Goal: Obtain resource: Download file/media

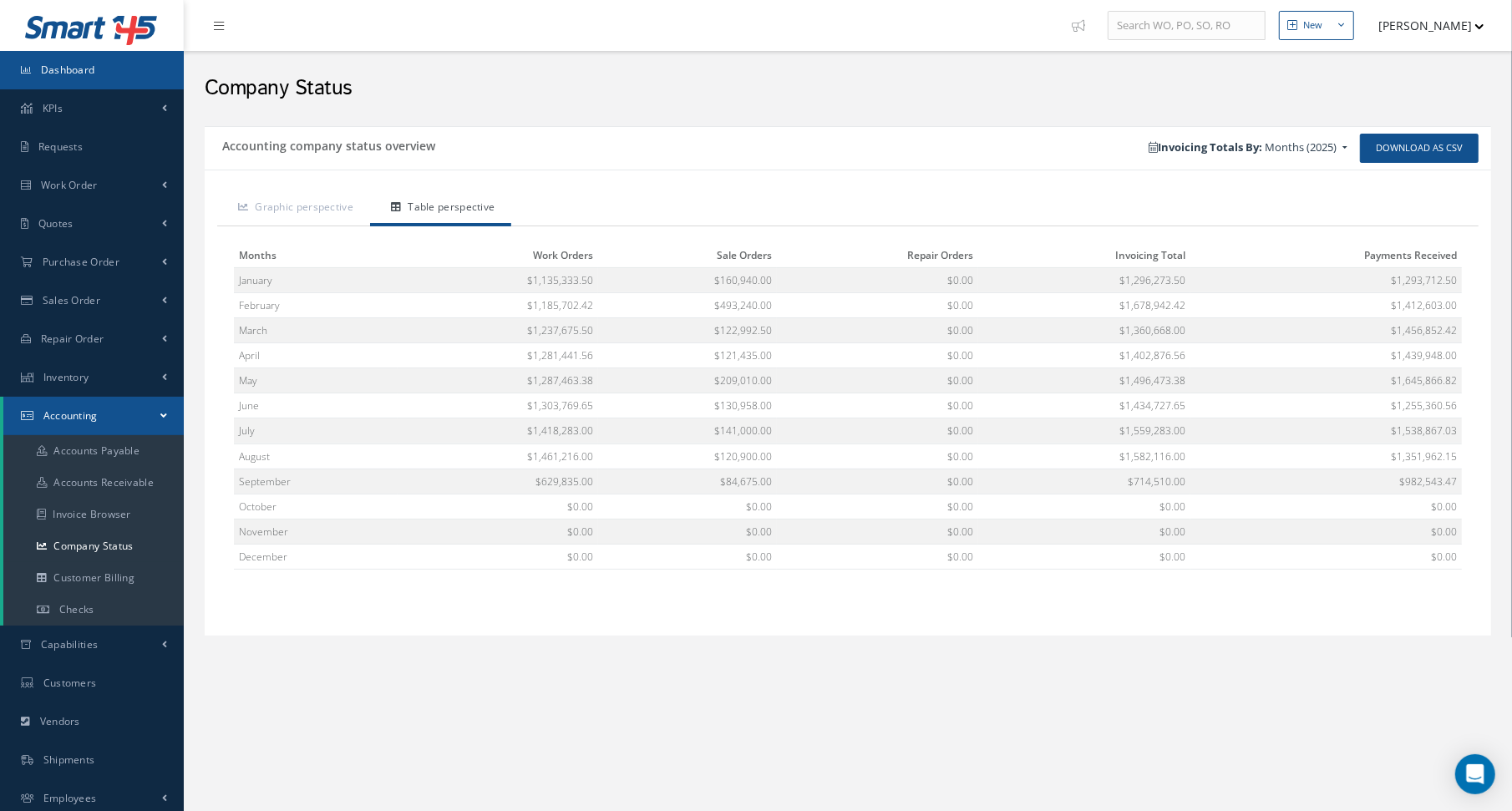
click at [87, 76] on link "Dashboard" at bounding box center [92, 70] width 184 height 38
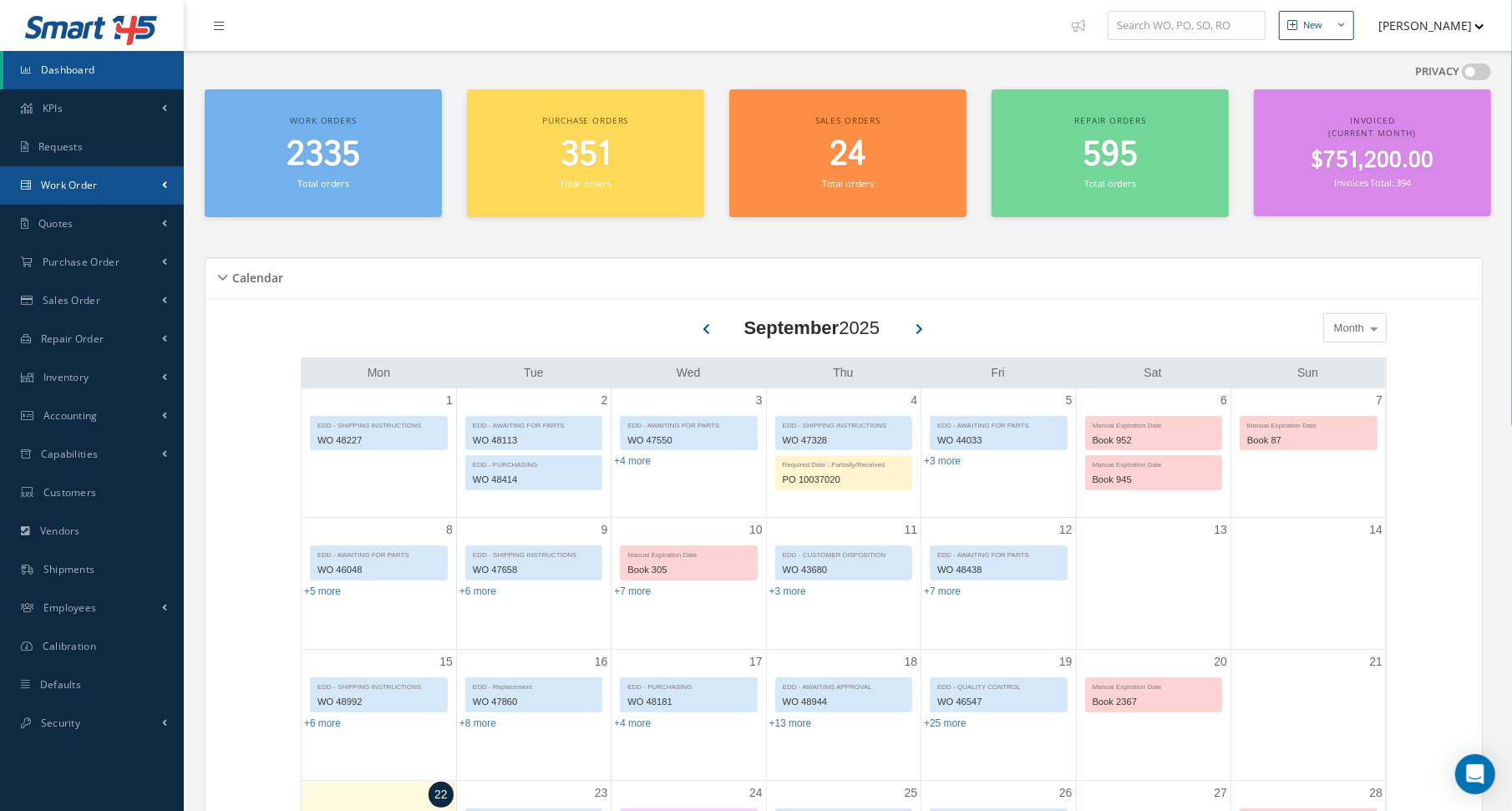
click at [69, 194] on link "Work Order" at bounding box center [92, 185] width 184 height 38
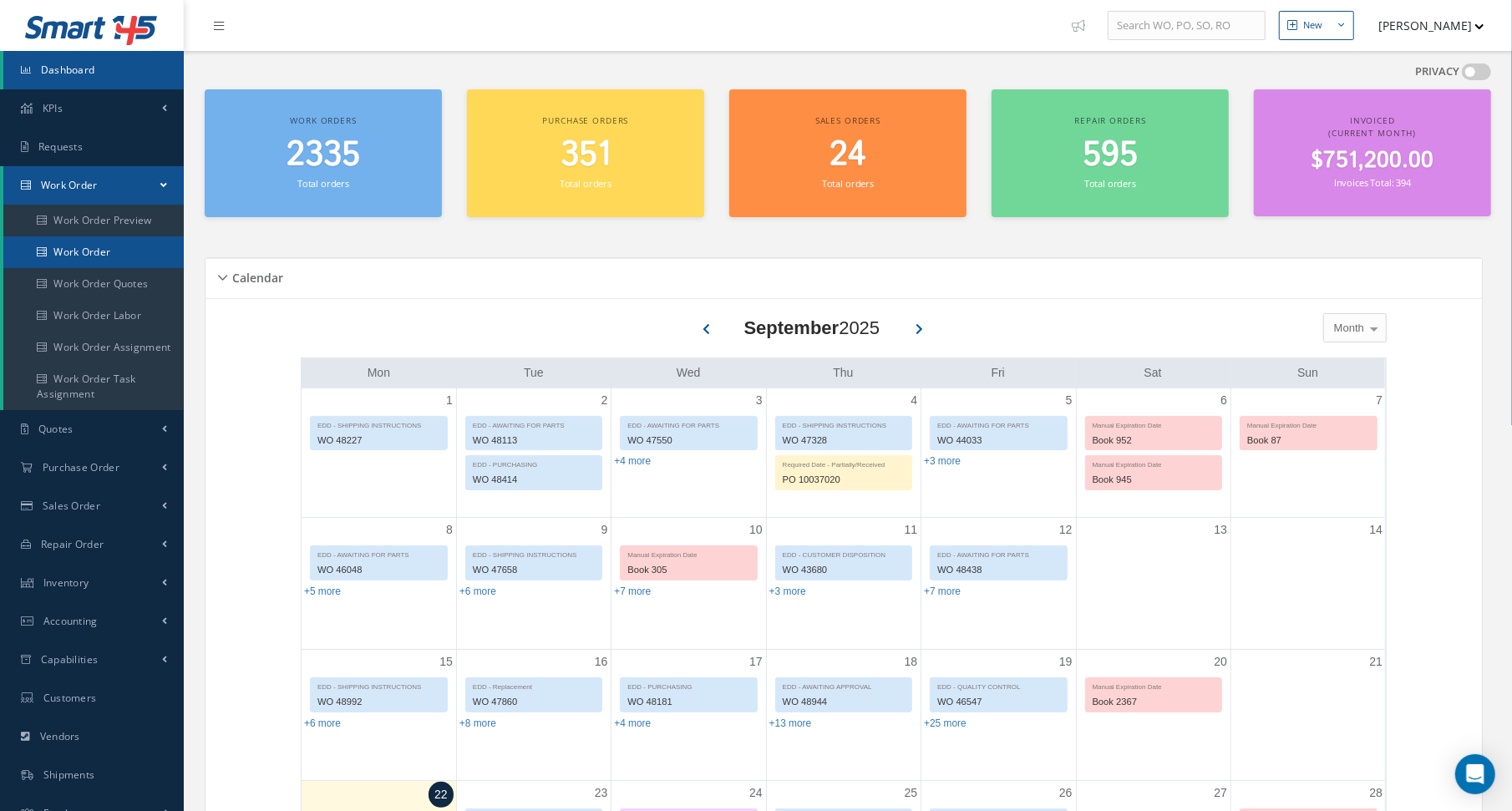
click at [63, 259] on link "Work Order" at bounding box center [94, 252] width 180 height 32
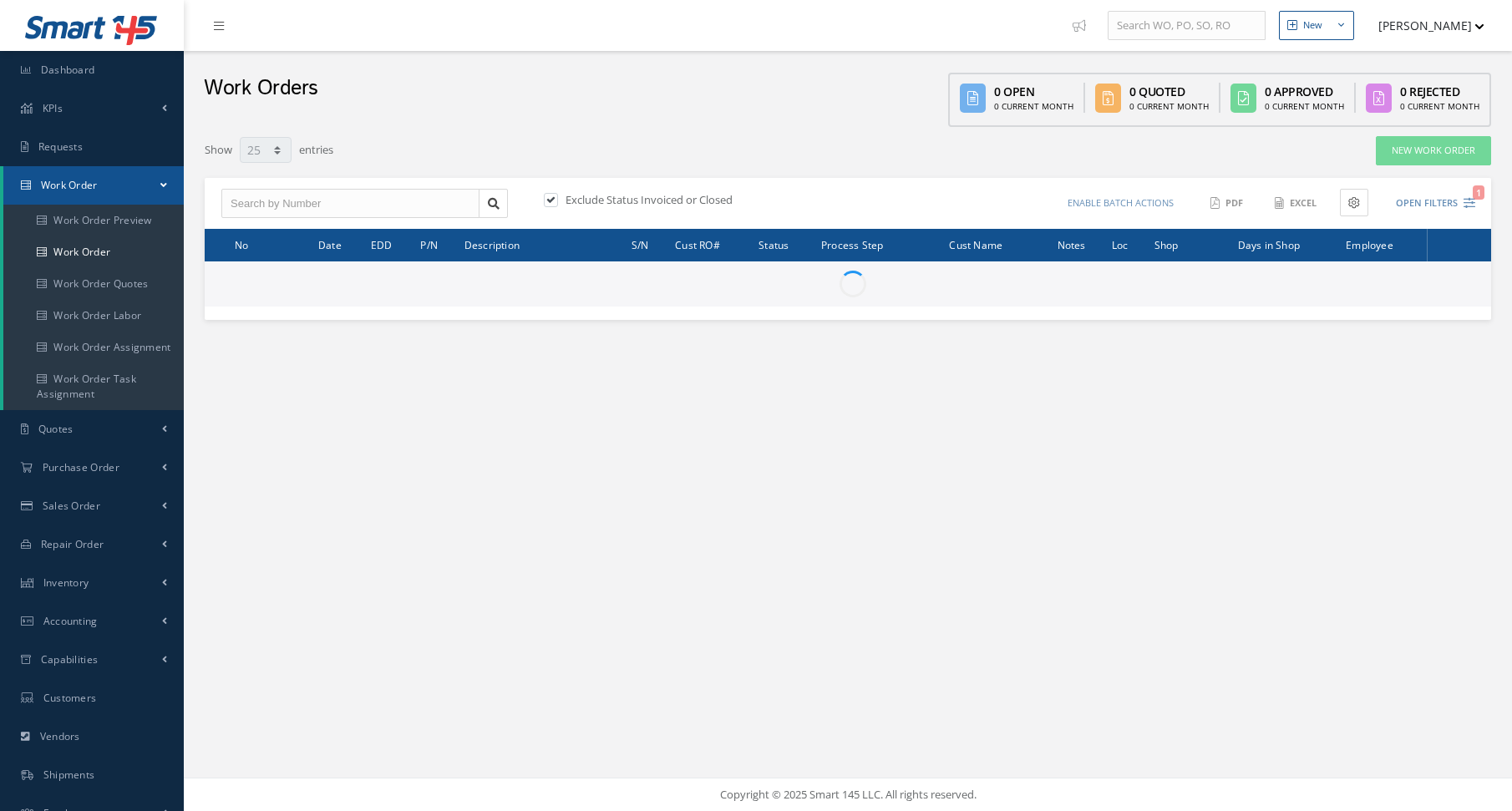
select select "25"
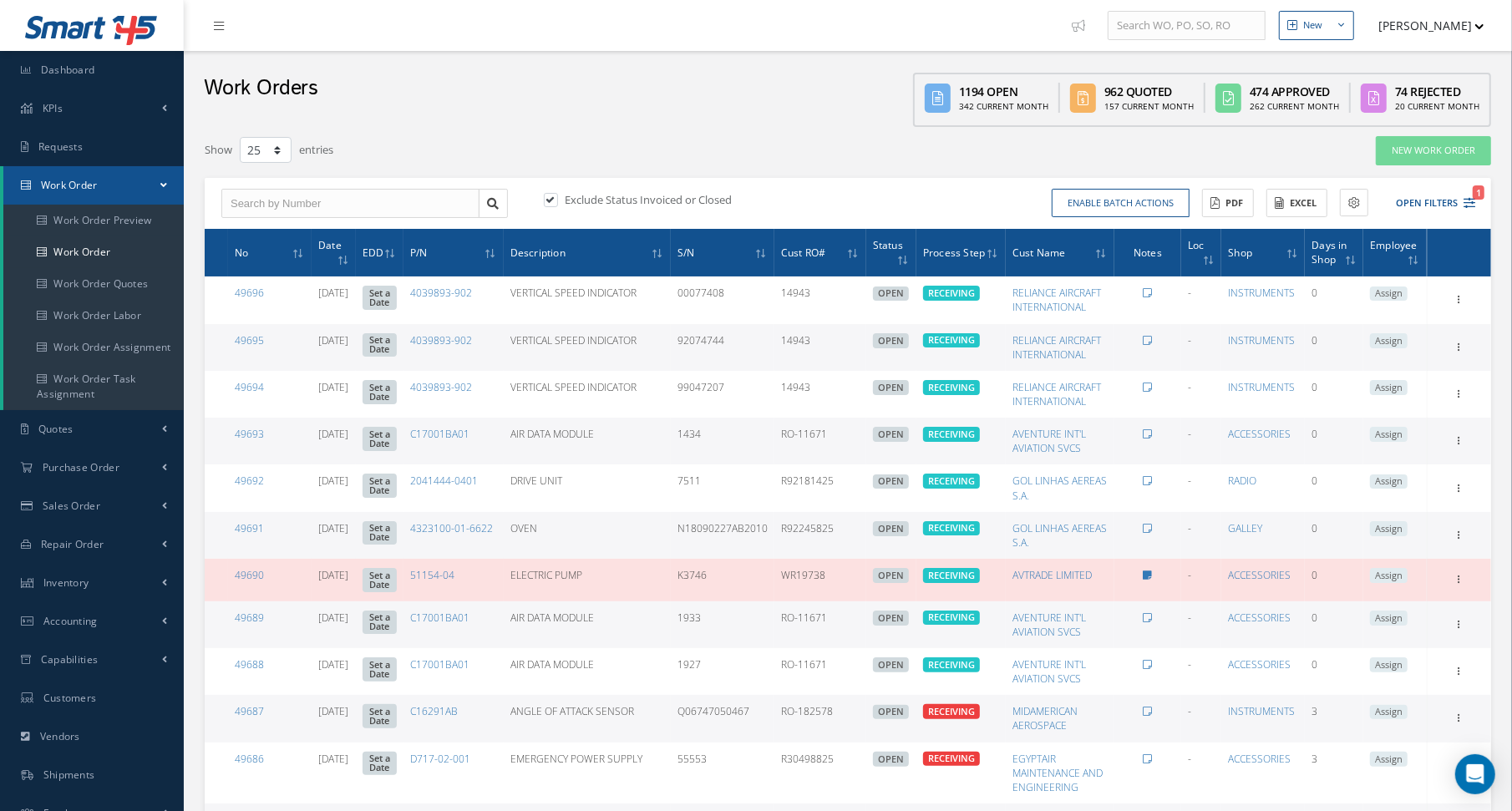
click at [429, 107] on div "Work Orders 1194 Open 342 Current Month 962 Quoted 157 Current Month 474 Approv…" at bounding box center [847, 88] width 1328 height 76
click at [714, 98] on div "Work Orders 1194 Open 342 Current Month 962 Quoted 157 Current Month 474 Approv…" at bounding box center [847, 88] width 1328 height 76
click at [1475, 204] on icon "1" at bounding box center [1469, 203] width 12 height 12
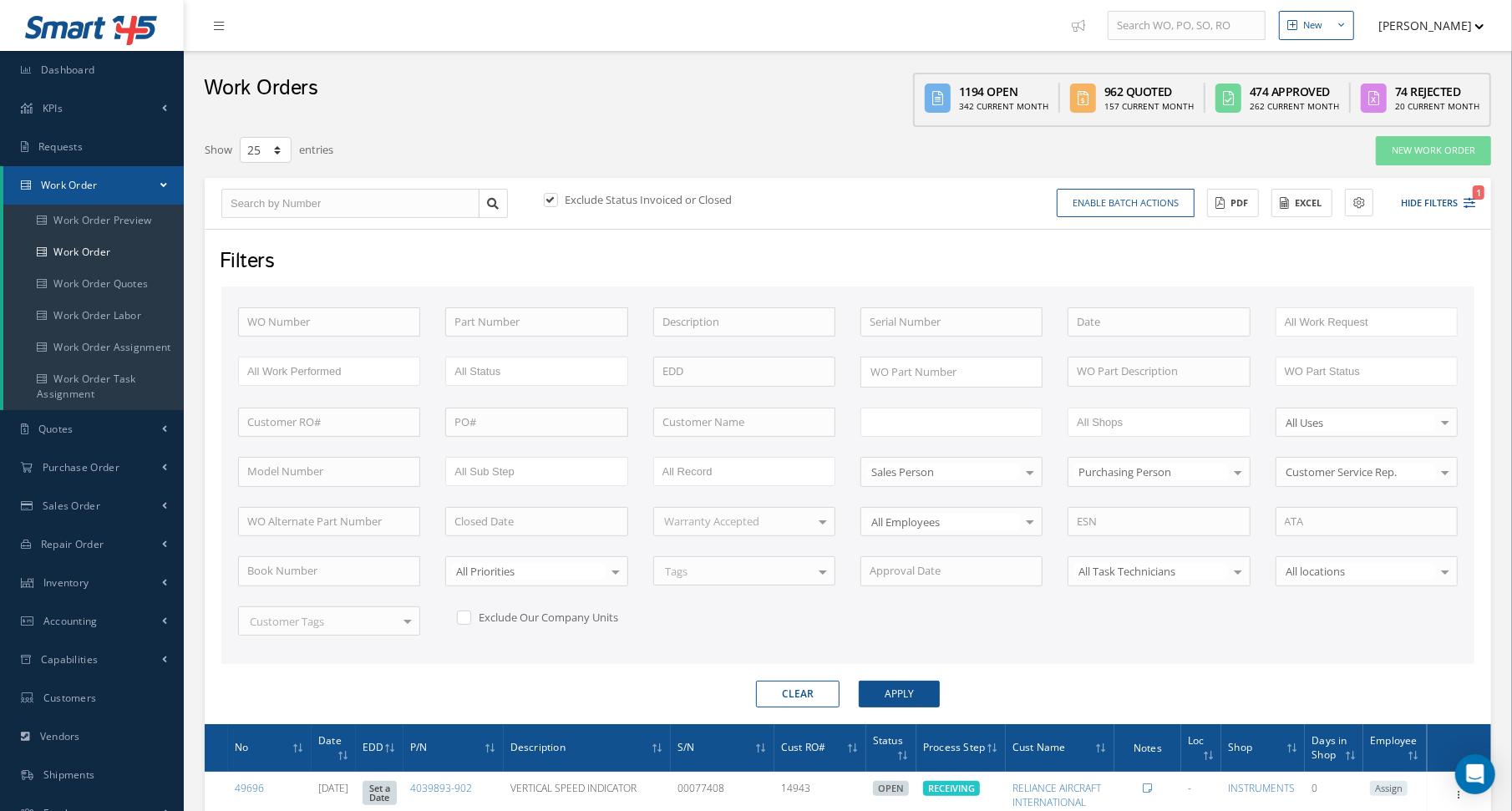
click at [969, 418] on input "text" at bounding box center [922, 422] width 106 height 21
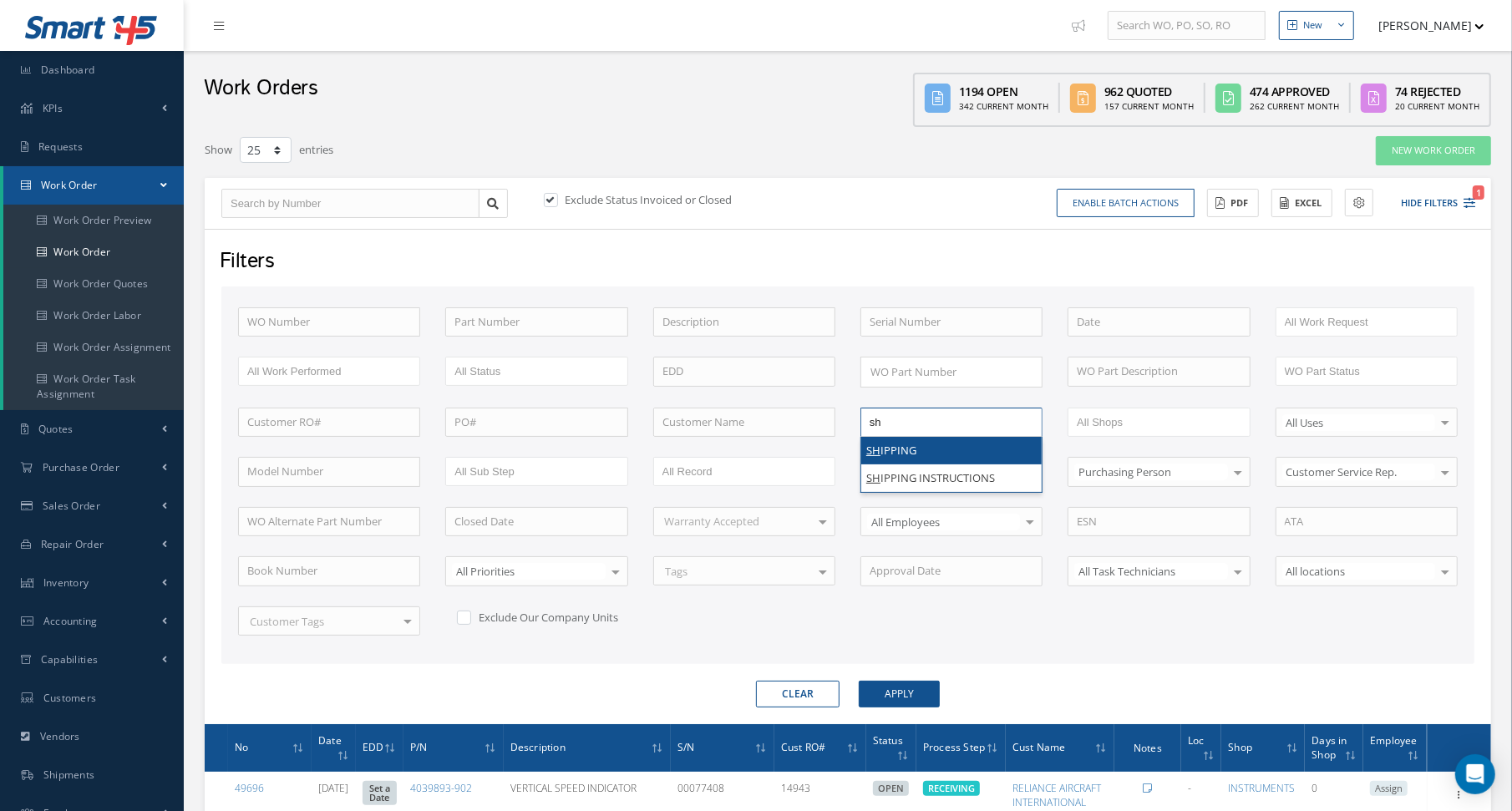
type input "shi"
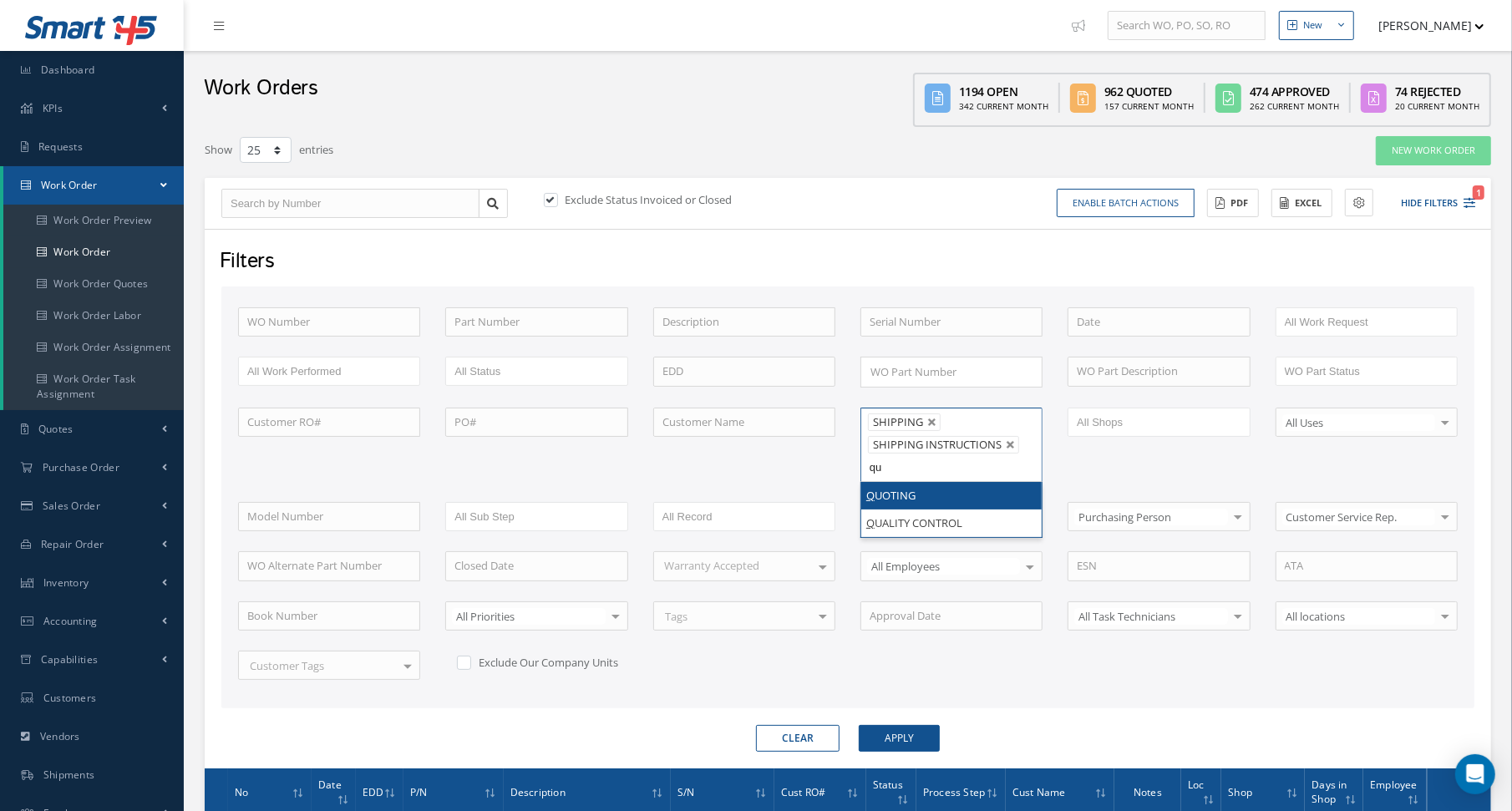
type input "qua"
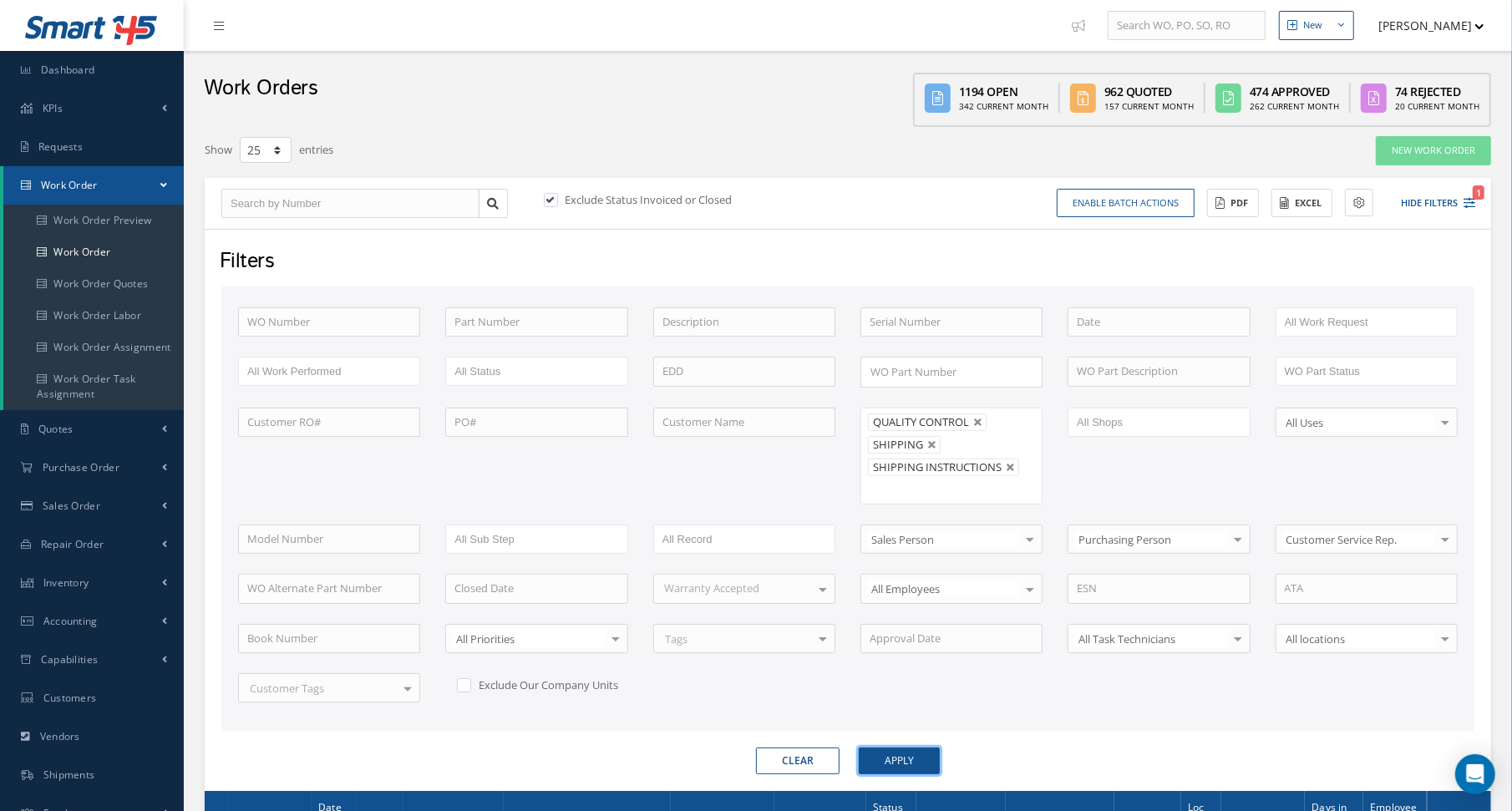
click at [904, 758] on button "Apply" at bounding box center [899, 761] width 81 height 27
click at [1289, 206] on button "Excel" at bounding box center [1302, 203] width 61 height 29
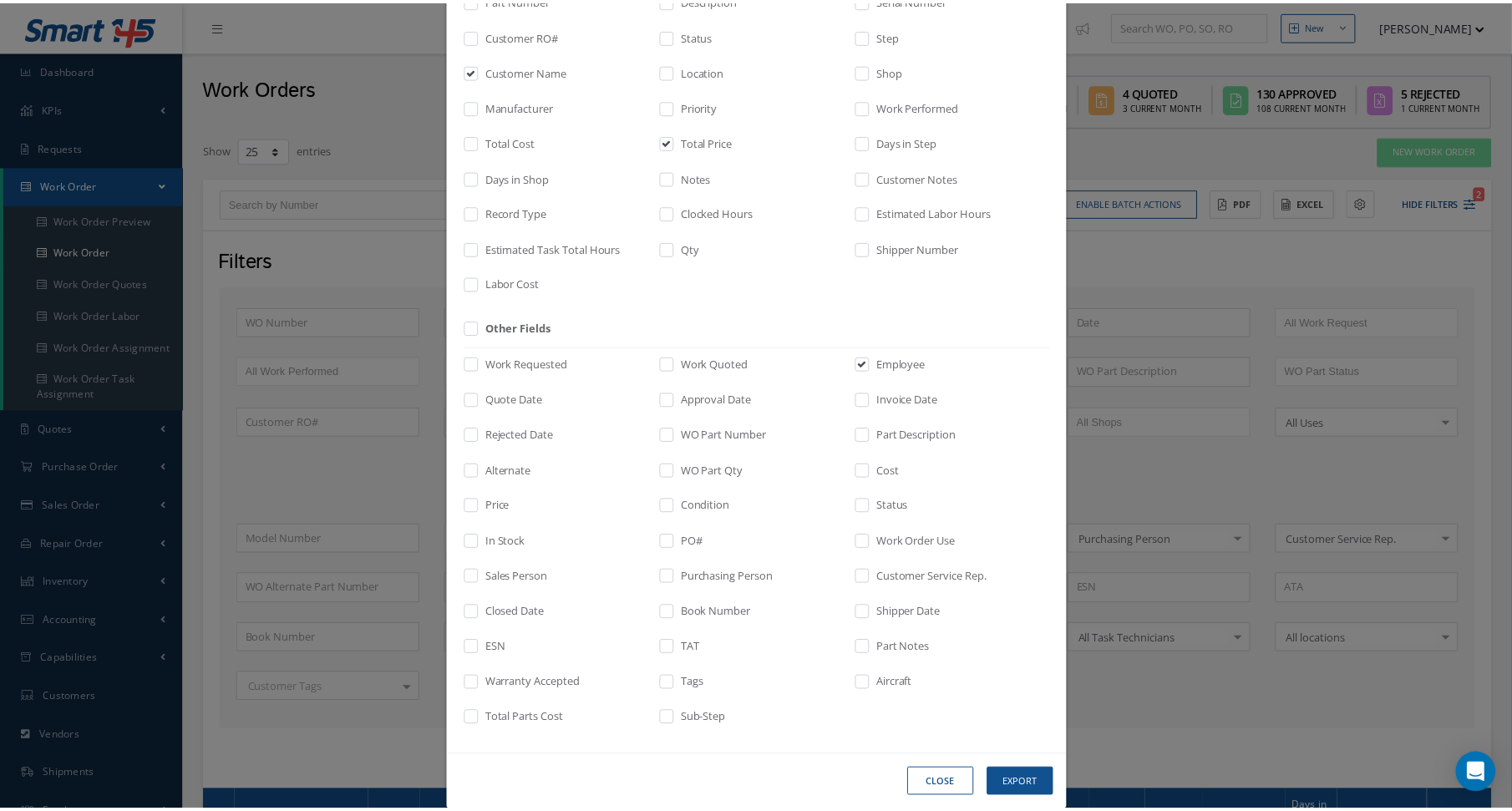
scroll to position [190, 0]
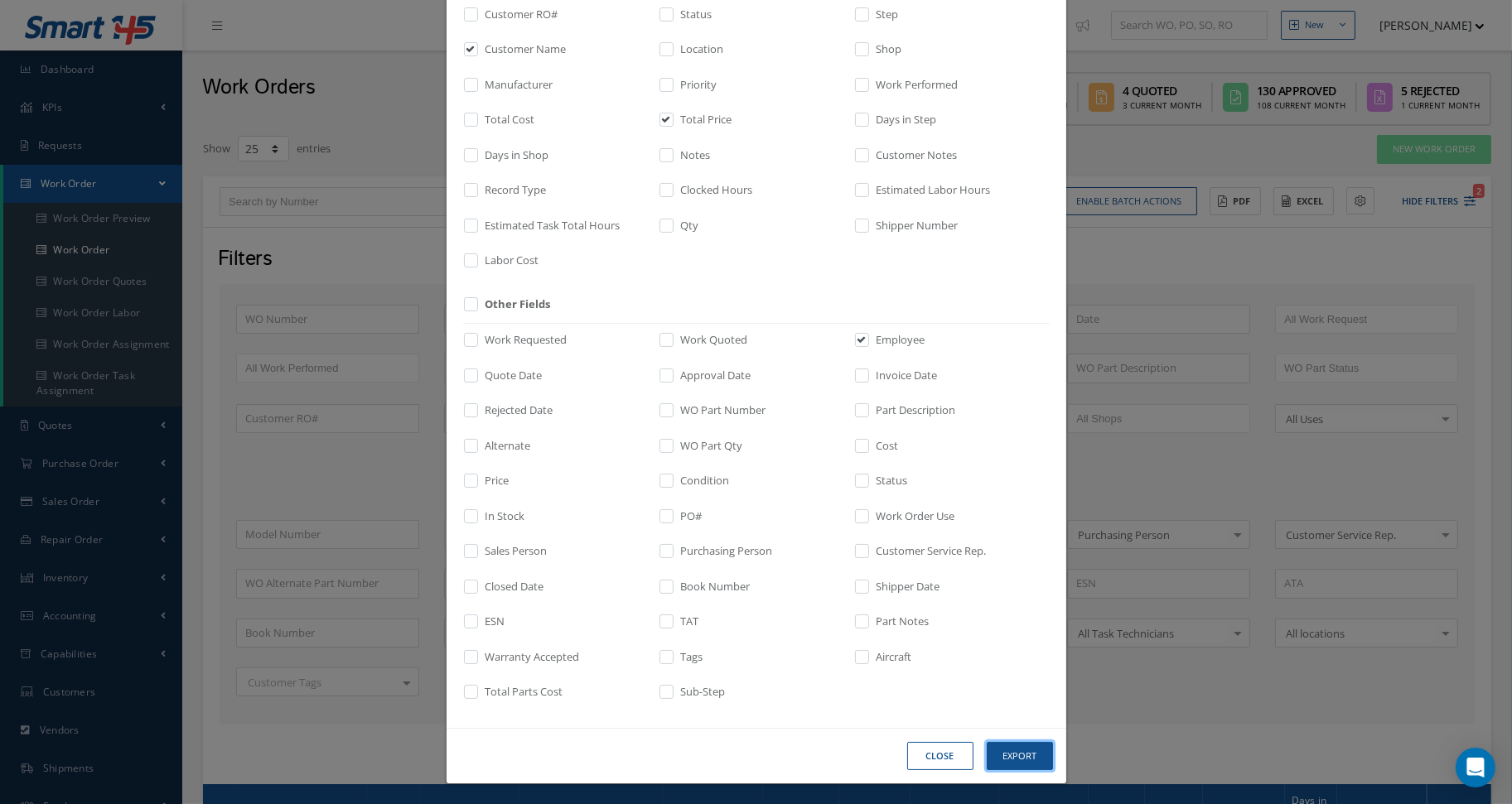
click at [1028, 752] on button "Export" at bounding box center [1020, 756] width 66 height 29
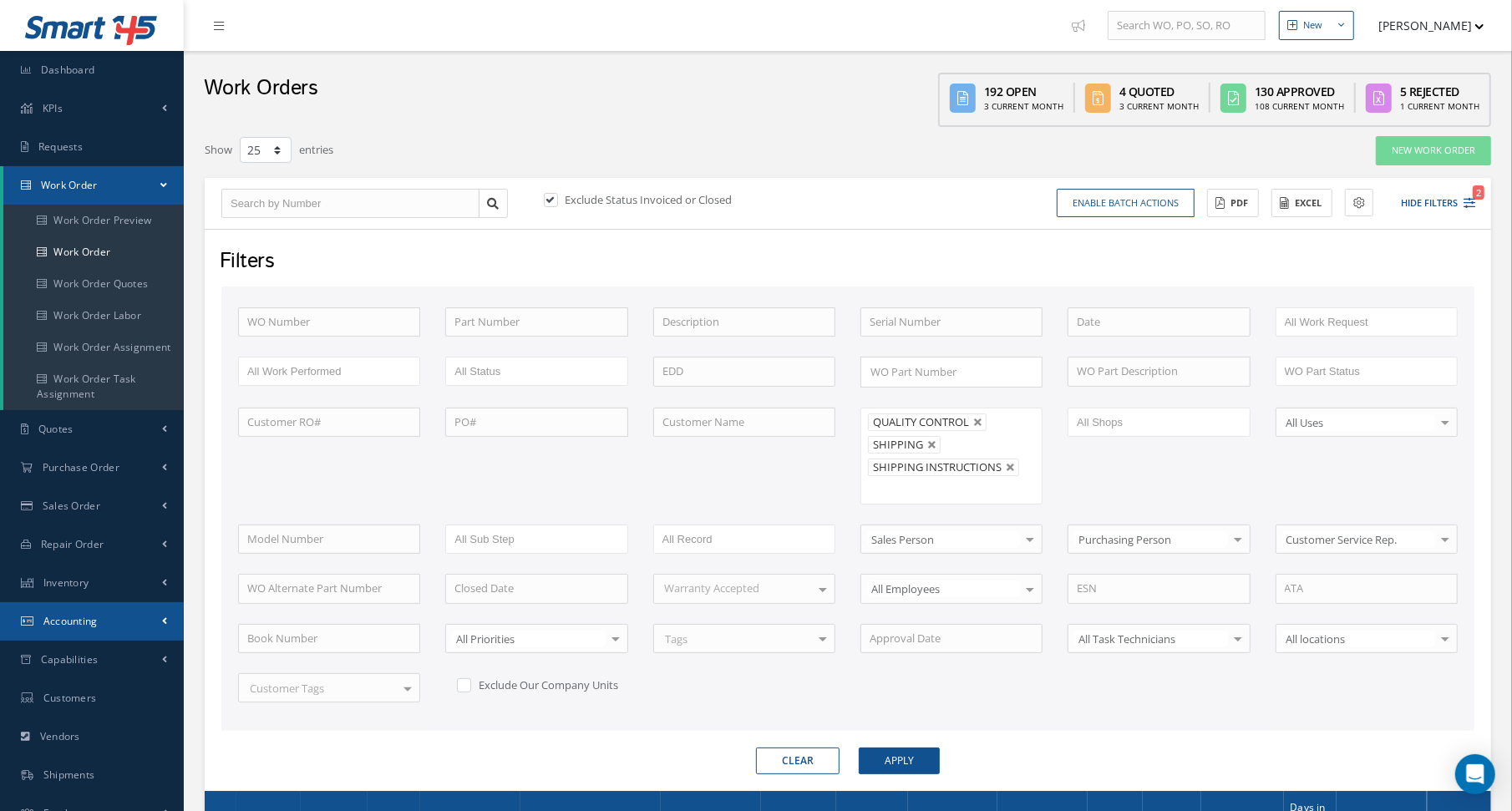
click at [87, 627] on span "Accounting" at bounding box center [70, 621] width 54 height 14
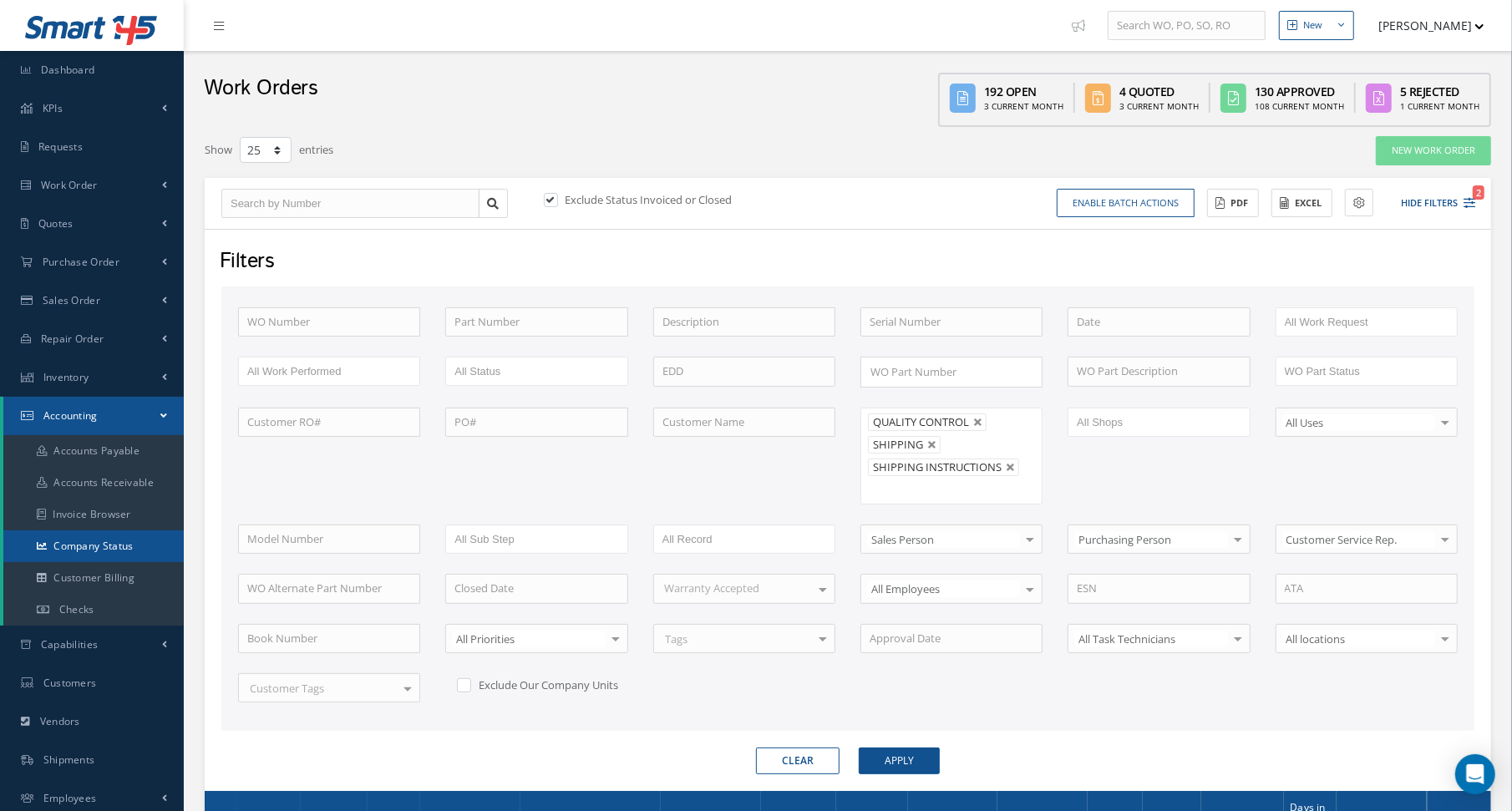
click at [105, 547] on link "Company Status" at bounding box center [94, 547] width 180 height 32
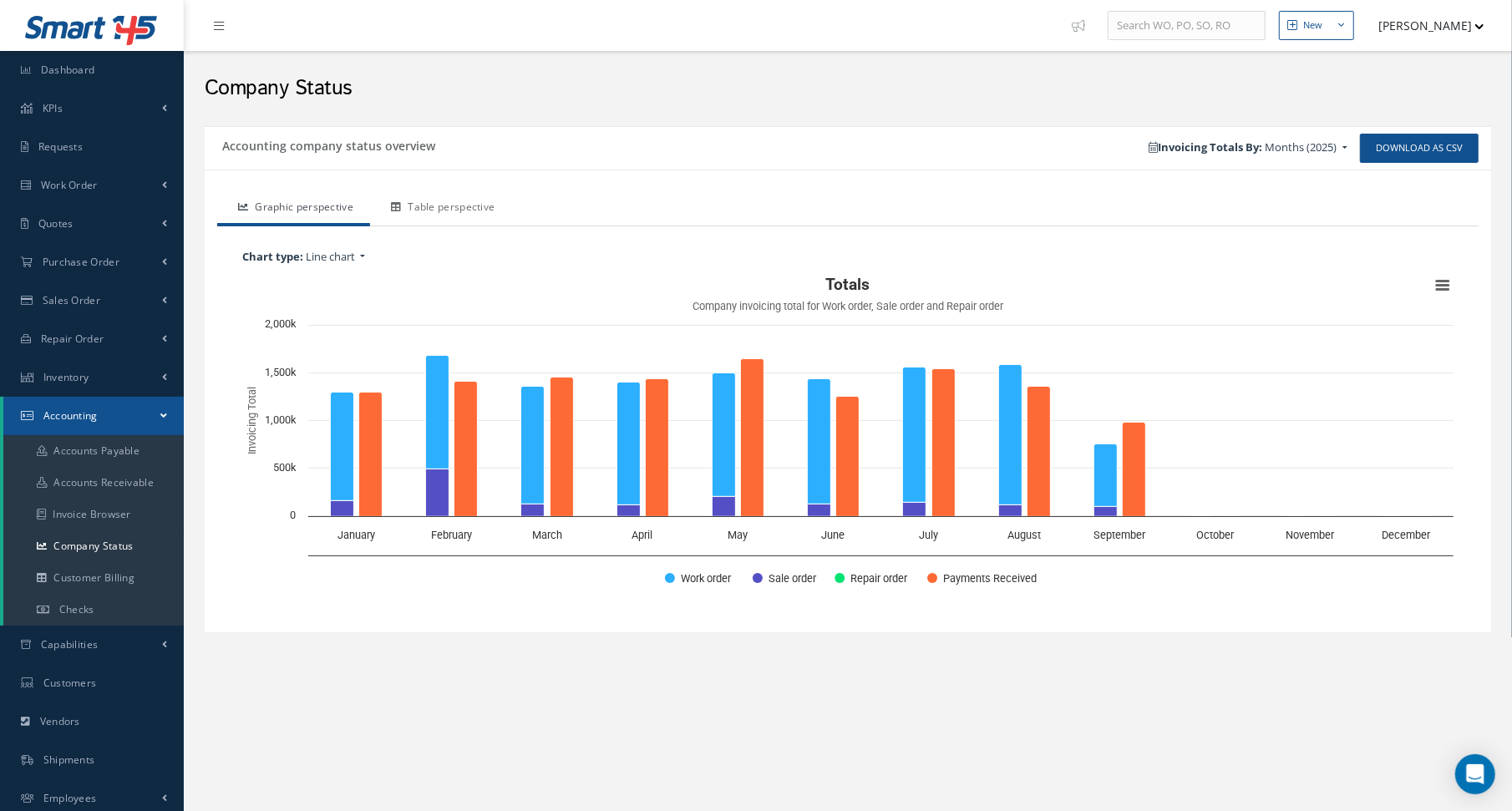
click at [434, 201] on link "Table perspective" at bounding box center [441, 208] width 141 height 35
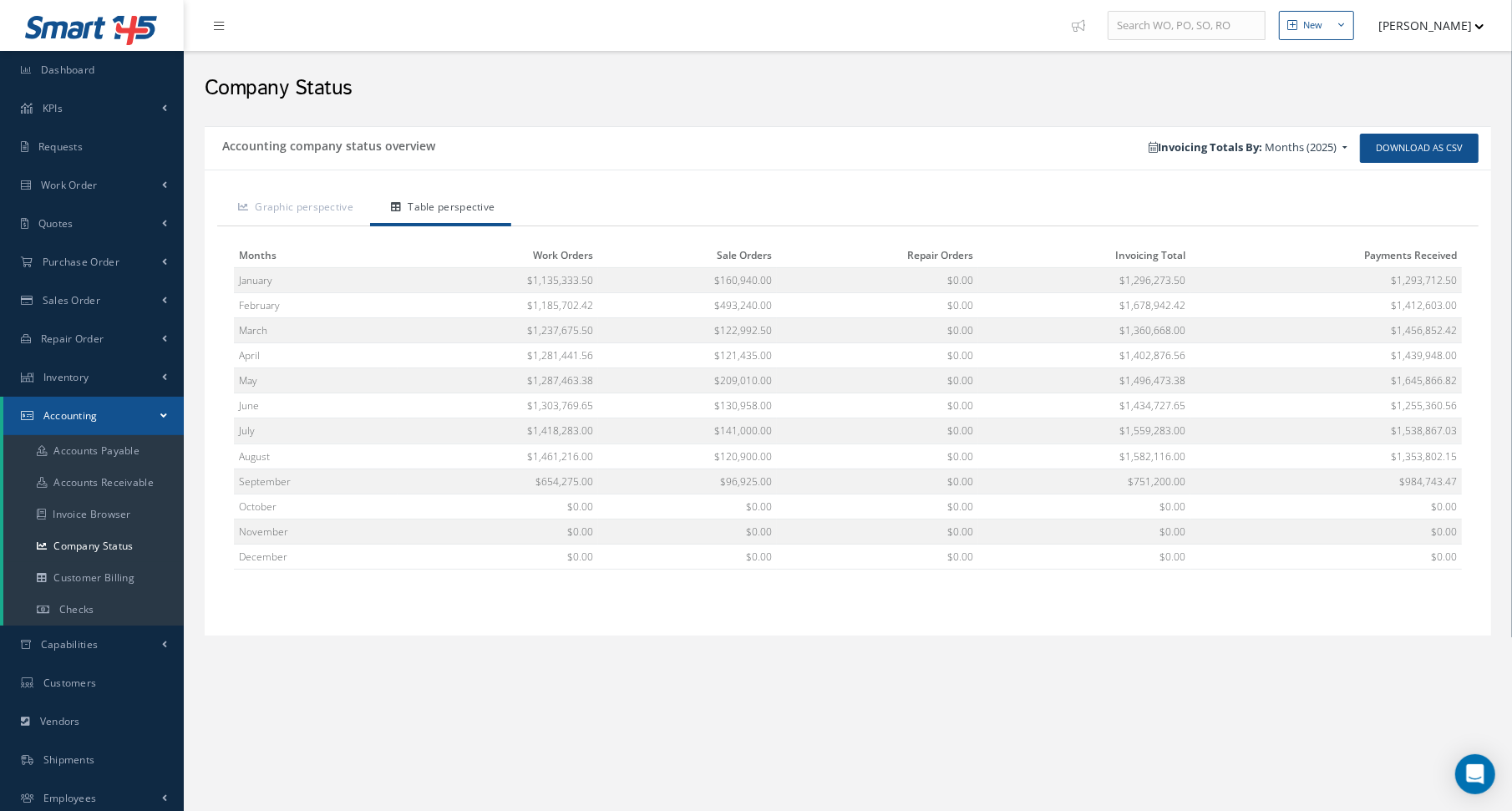
click at [592, 120] on div "Accounting company status overview Download as CSV Invoicing Totals By: Months …" at bounding box center [847, 404] width 1303 height 573
